Goal: Information Seeking & Learning: Learn about a topic

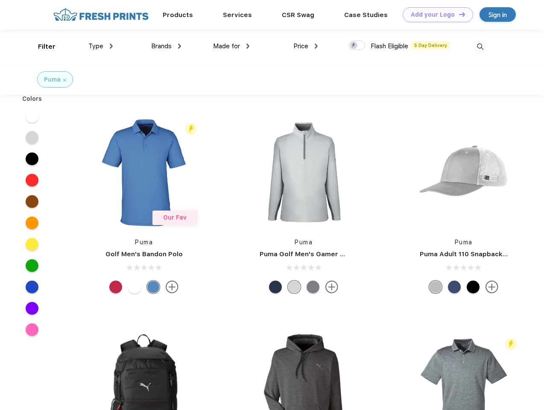
click at [435, 15] on link "Add your Logo Design Tool" at bounding box center [438, 14] width 70 height 15
click at [0, 0] on div "Design Tool" at bounding box center [0, 0] width 0 height 0
click at [458, 14] on link "Add your Logo Design Tool" at bounding box center [438, 14] width 70 height 15
click at [41, 47] on div "Filter" at bounding box center [47, 47] width 18 height 10
click at [101, 46] on span "Type" at bounding box center [95, 46] width 15 height 8
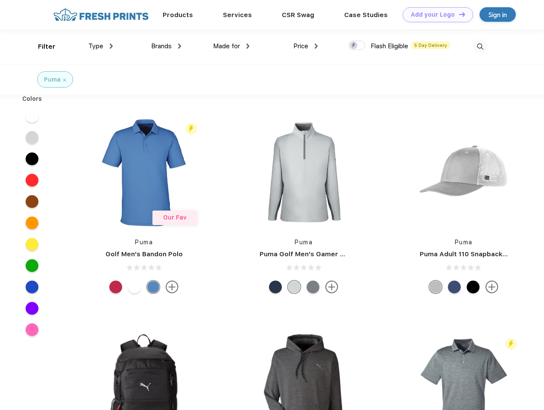
click at [166, 46] on span "Brands" at bounding box center [161, 46] width 21 height 8
click at [232, 46] on span "Made for" at bounding box center [226, 46] width 27 height 8
click at [306, 46] on span "Price" at bounding box center [301, 46] width 15 height 8
click at [357, 46] on div at bounding box center [357, 45] width 17 height 9
click at [354, 46] on input "checkbox" at bounding box center [352, 43] width 6 height 6
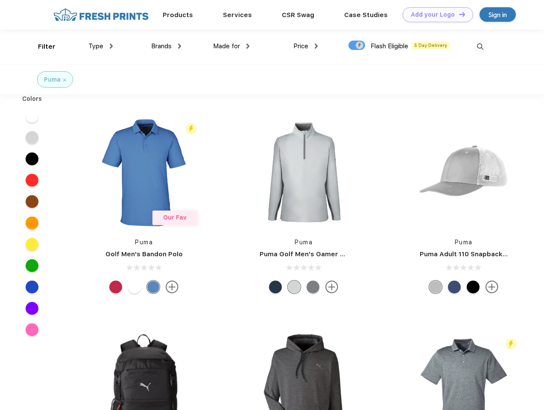
click at [480, 47] on img at bounding box center [480, 47] width 14 height 14
